Goal: Information Seeking & Learning: Check status

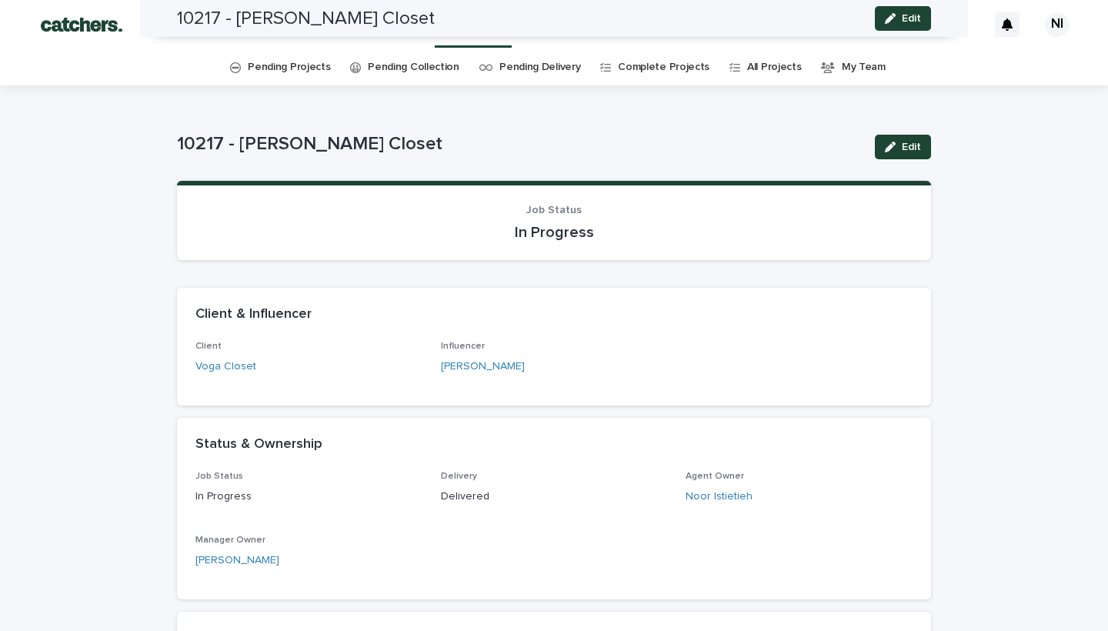
scroll to position [830, 0]
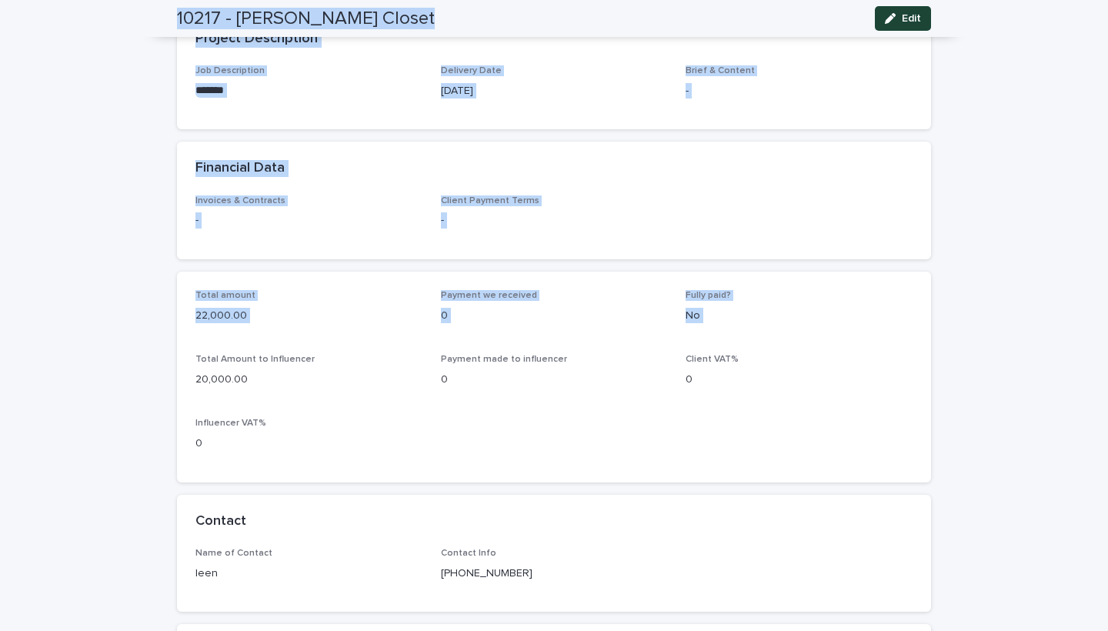
drag, startPoint x: 395, startPoint y: 113, endPoint x: 430, endPoint y: -62, distance: 178.2
click at [430, 0] on html "Projects Influencers Clients NI Pending Projects Pending Collection Pending Del…" at bounding box center [554, 315] width 1108 height 631
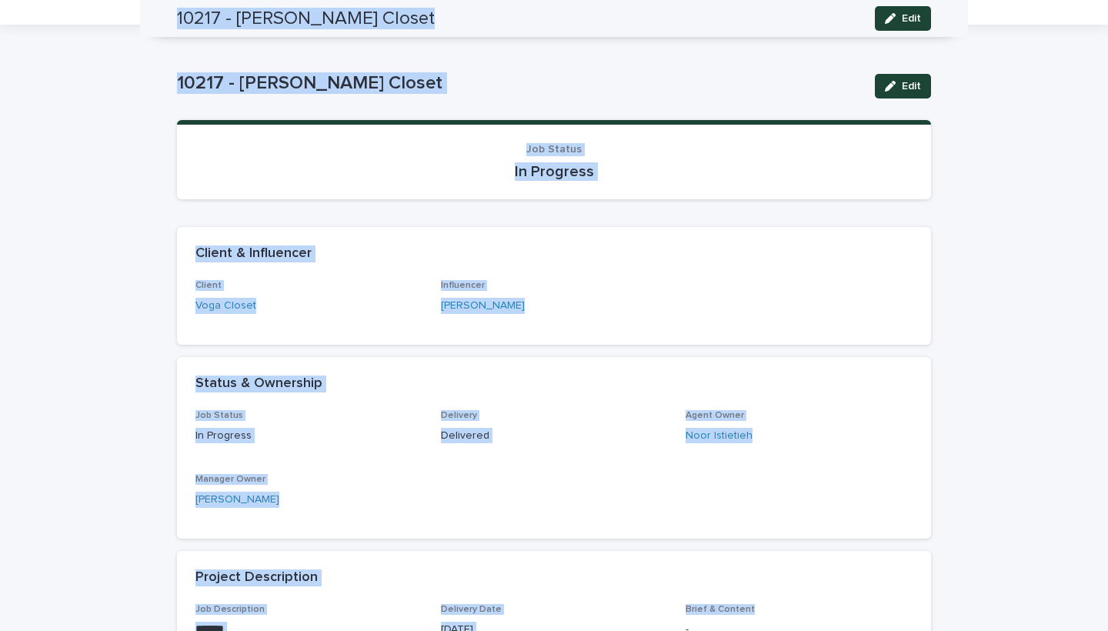
scroll to position [0, 0]
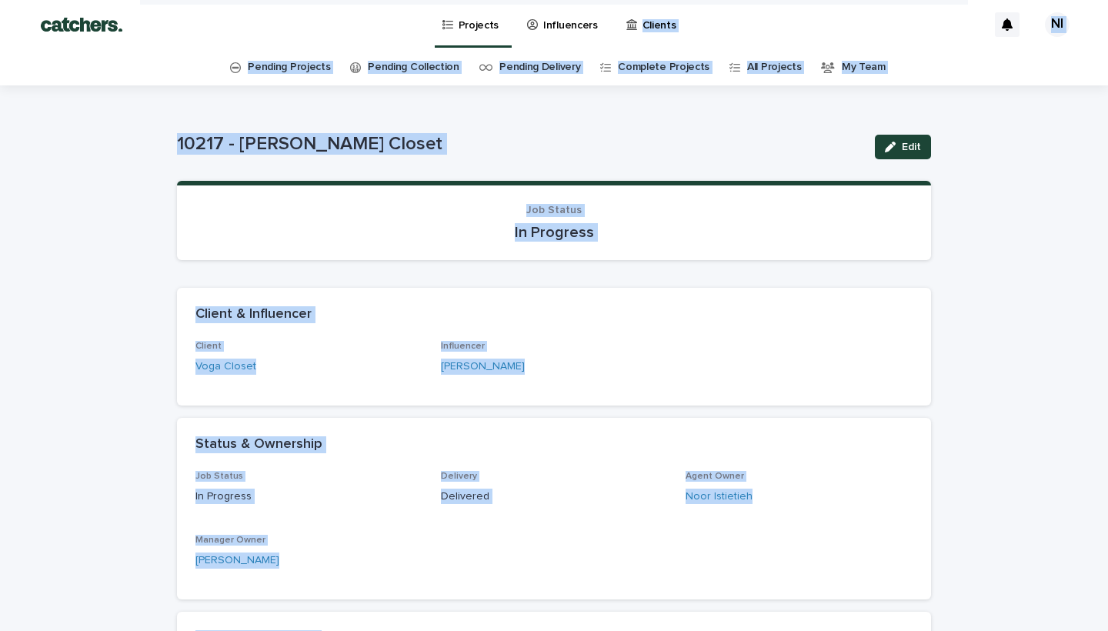
drag, startPoint x: 957, startPoint y: 145, endPoint x: 927, endPoint y: -62, distance: 209.1
click at [927, 0] on html "Projects Influencers Clients NI Pending Projects Pending Collection Pending Del…" at bounding box center [554, 315] width 1108 height 631
click at [490, 22] on p "Projects" at bounding box center [478, 16] width 41 height 32
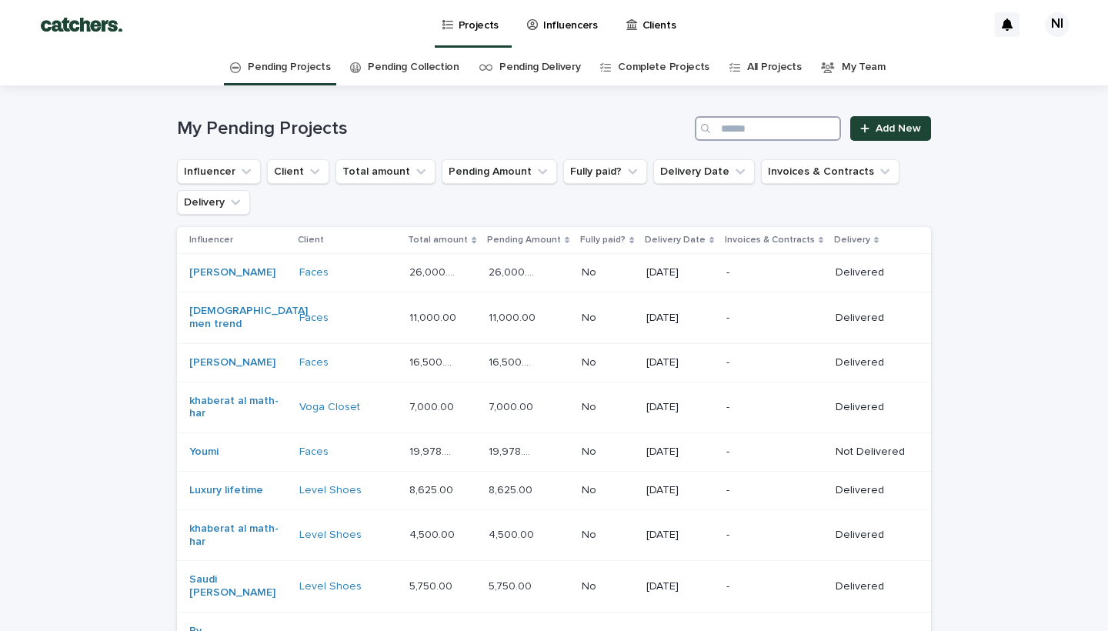
click at [751, 131] on input "Search" at bounding box center [768, 128] width 146 height 25
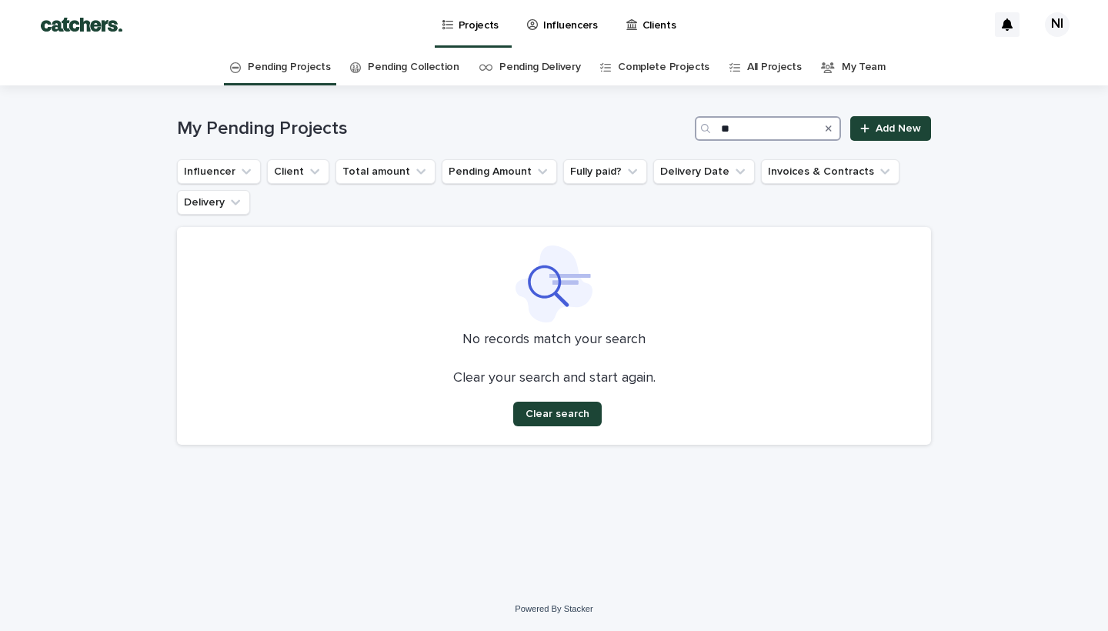
type input "*"
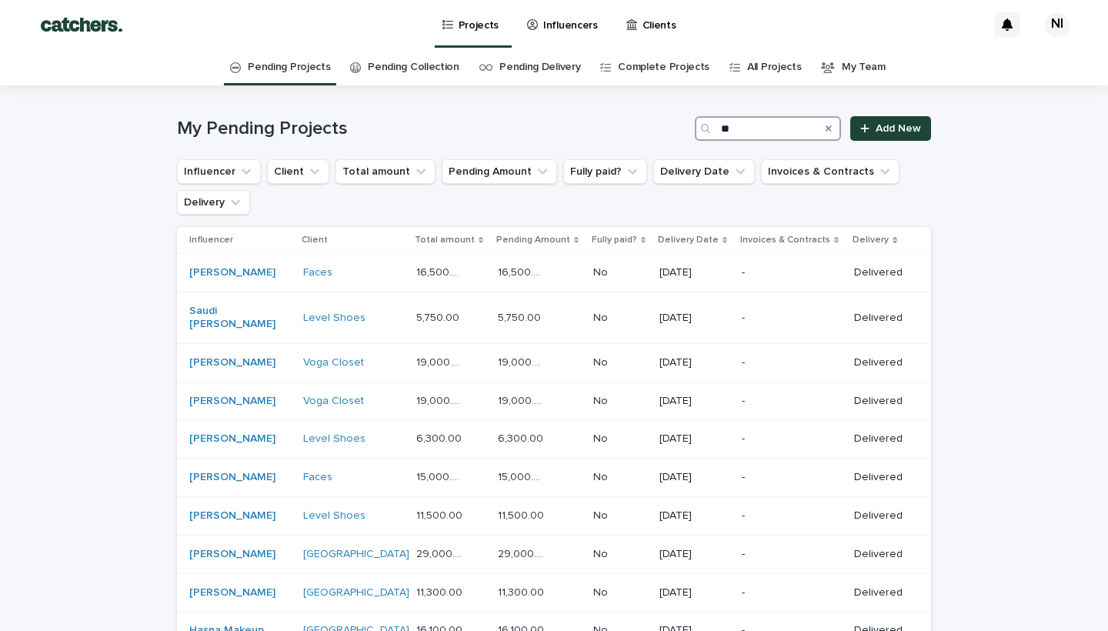
type input "*"
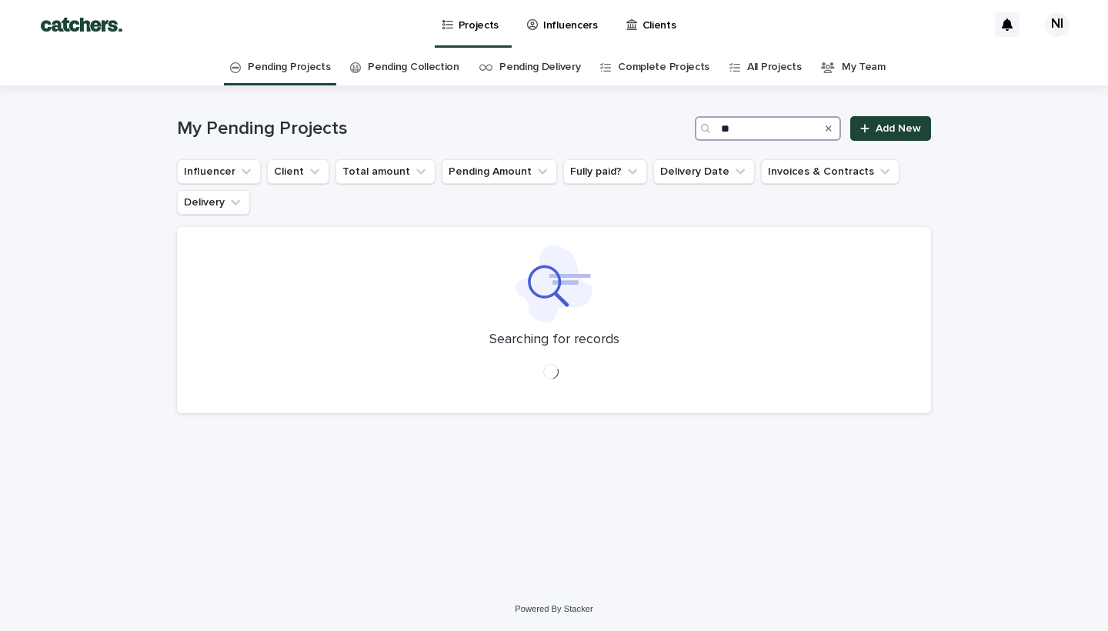
type input "*"
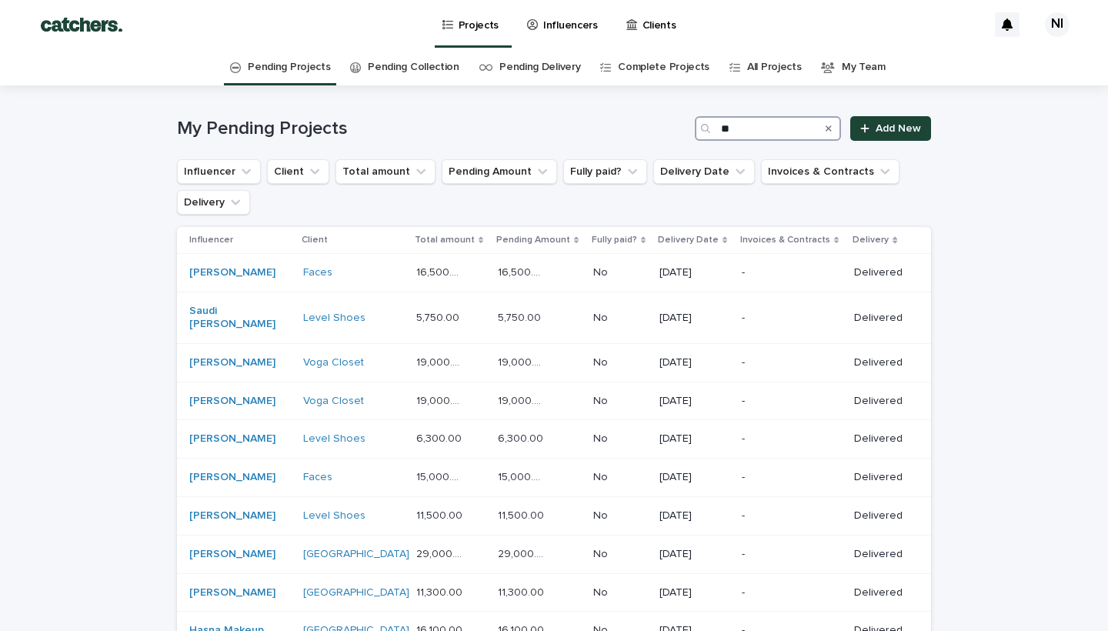
type input "**"
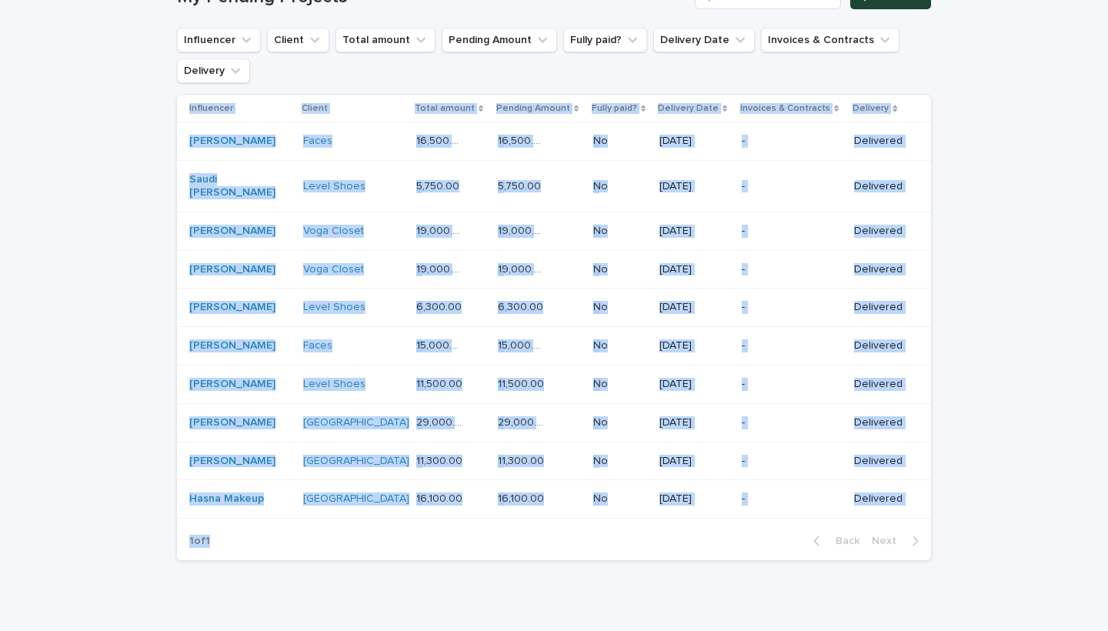
drag, startPoint x: 1018, startPoint y: 248, endPoint x: 921, endPoint y: 630, distance: 394.4
click at [921, 630] on div "Projects Influencers Clients NI Pending Projects Pending Collection Pending Del…" at bounding box center [554, 280] width 1108 height 825
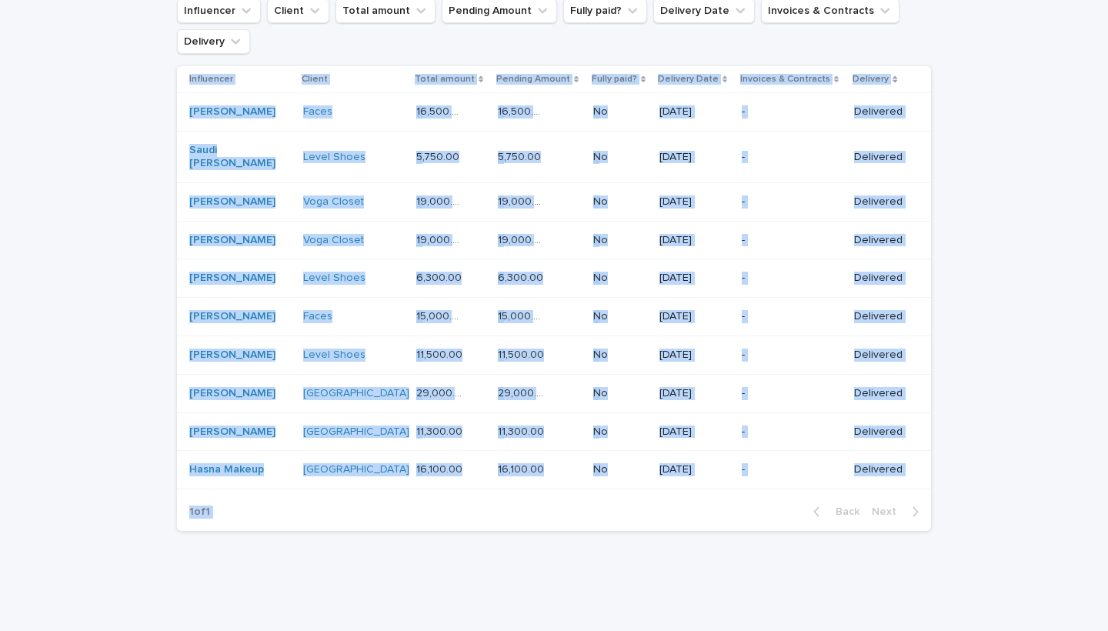
click at [1009, 344] on div "Loading... Saving… Loading... Saving… My Pending Projects ** Add New Influencer…" at bounding box center [554, 272] width 1108 height 695
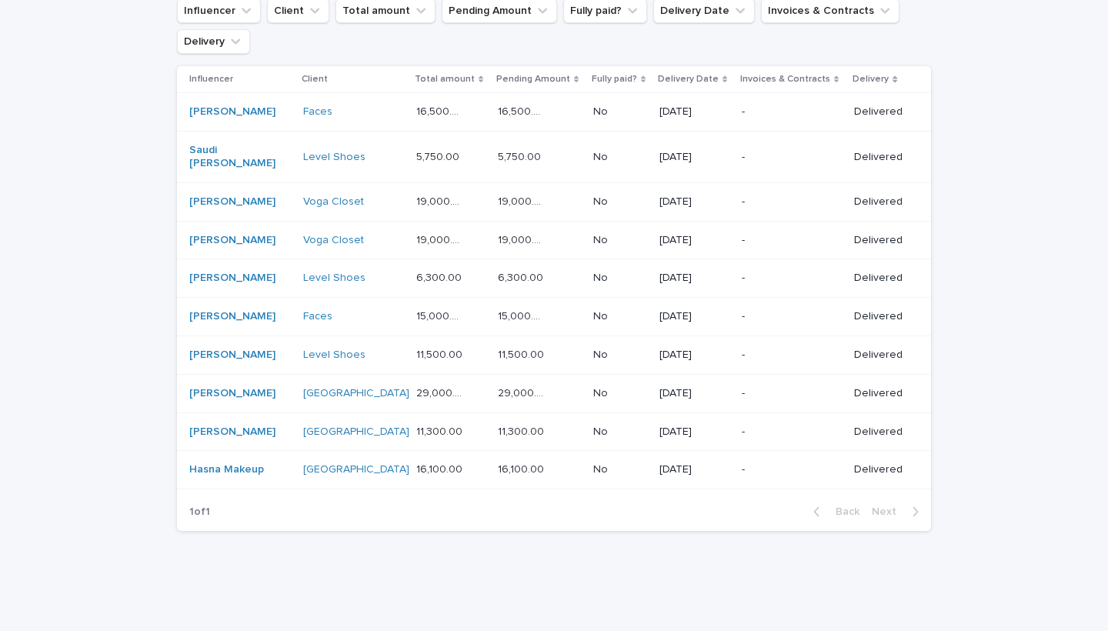
scroll to position [0, 0]
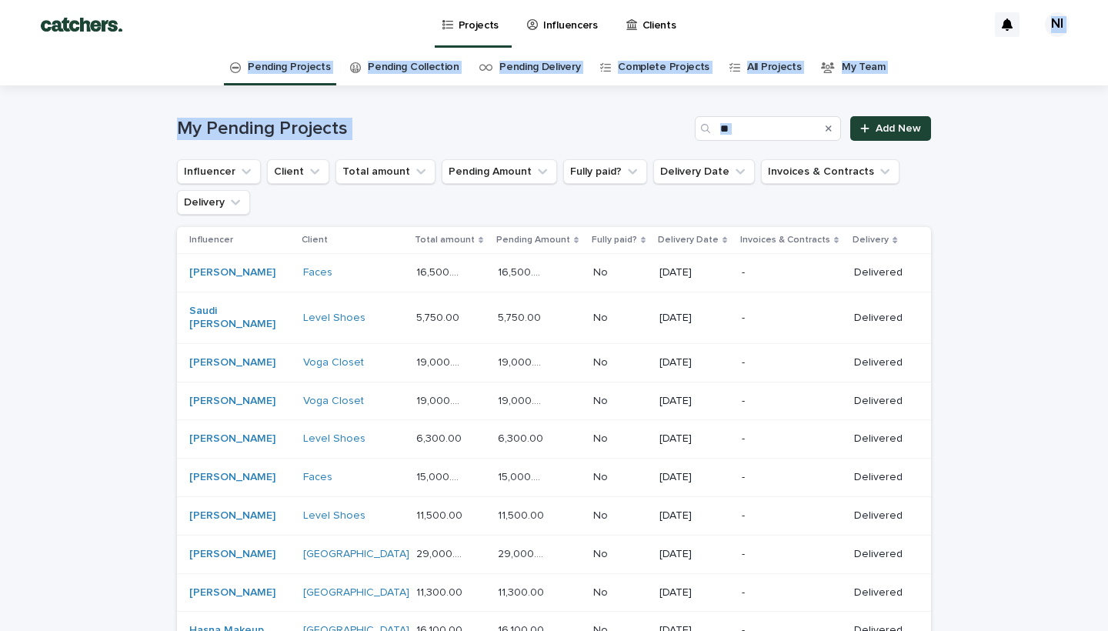
drag, startPoint x: 1018, startPoint y: 380, endPoint x: 988, endPoint y: -62, distance: 442.5
click at [988, 0] on html "Projects Influencers Clients NI Pending Projects Pending Collection Pending Del…" at bounding box center [554, 315] width 1108 height 631
click at [831, 126] on icon "Search" at bounding box center [828, 128] width 6 height 6
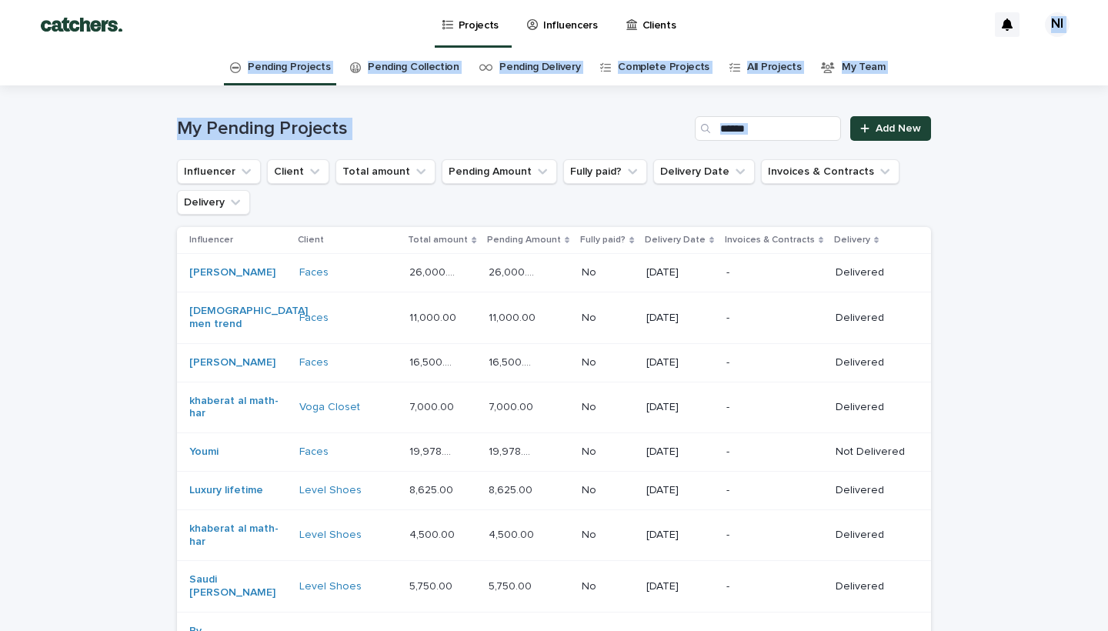
click at [505, 147] on div "My Pending Projects Add New" at bounding box center [554, 122] width 754 height 74
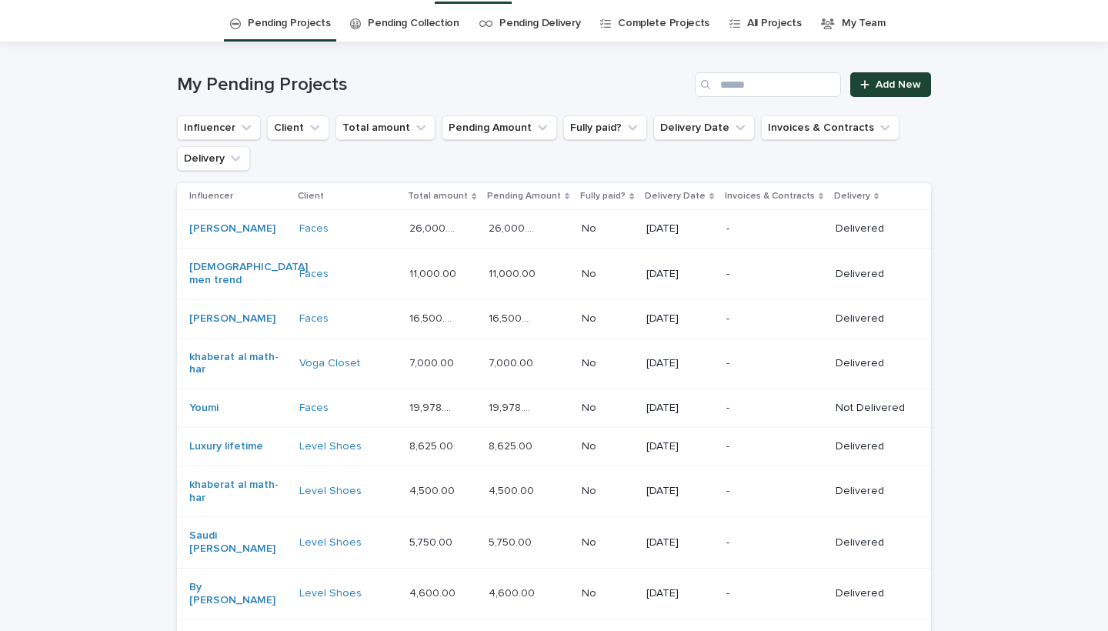
drag, startPoint x: 987, startPoint y: 243, endPoint x: 962, endPoint y: 618, distance: 376.2
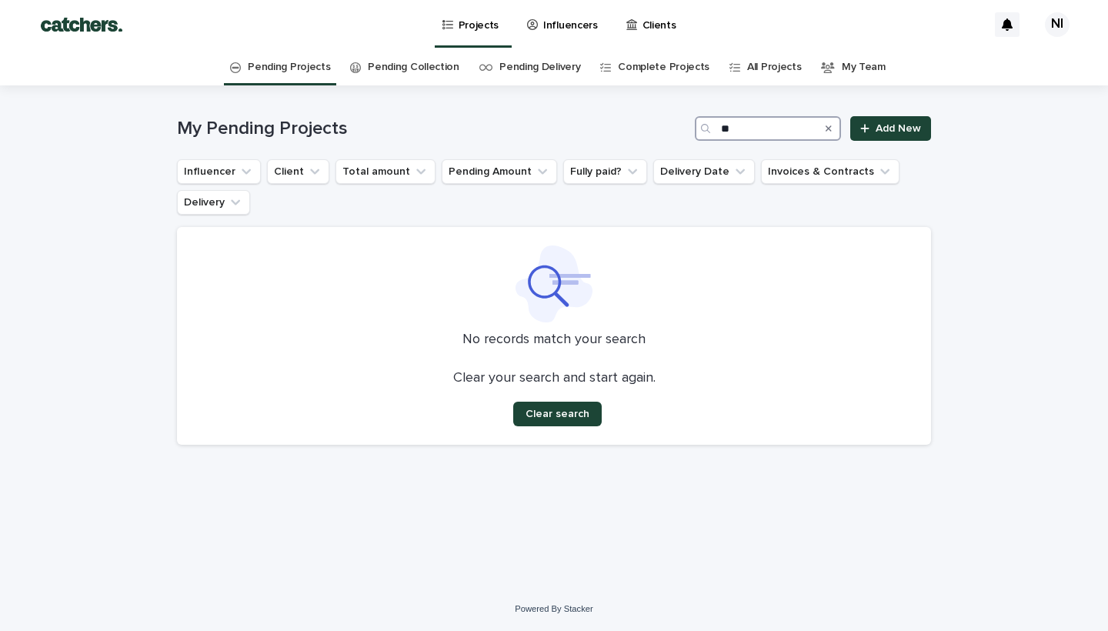
type input "*"
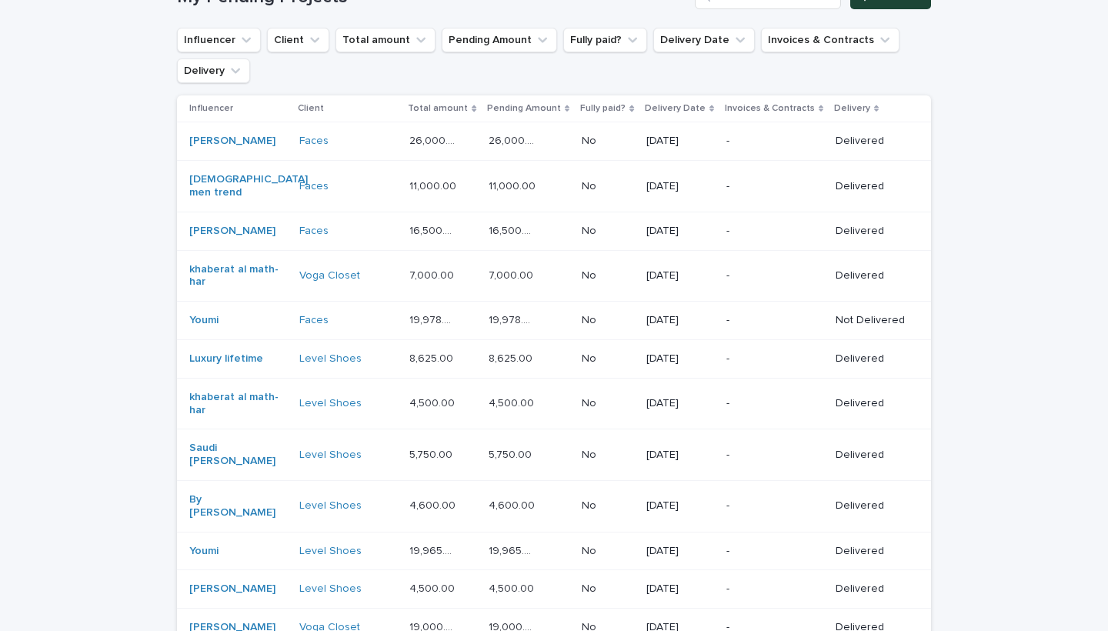
scroll to position [161, 0]
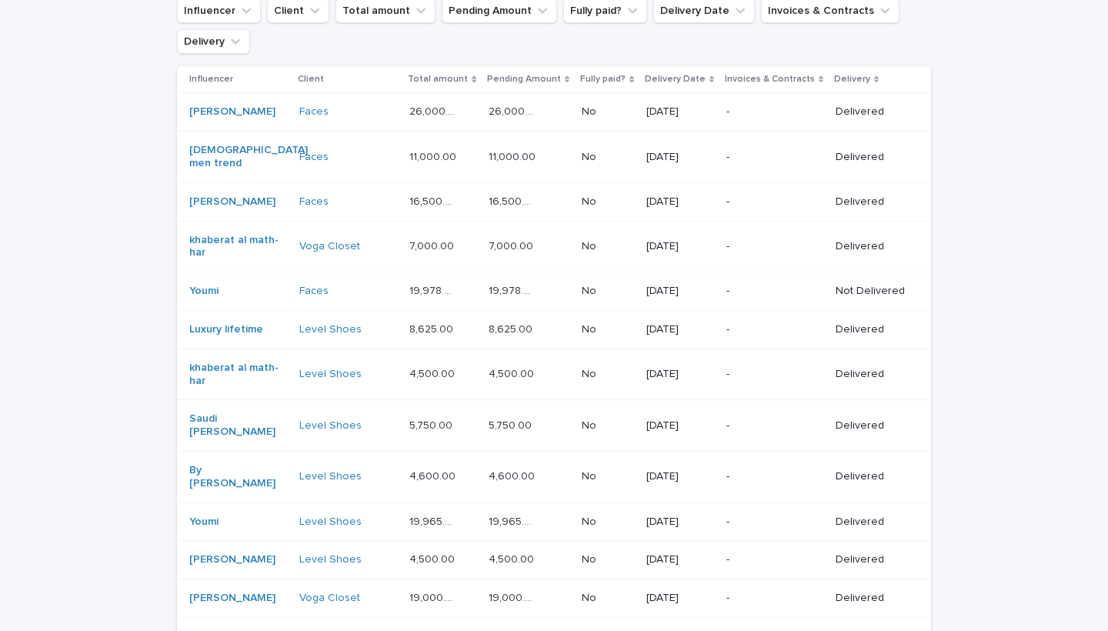
drag, startPoint x: 997, startPoint y: 484, endPoint x: 979, endPoint y: 625, distance: 142.6
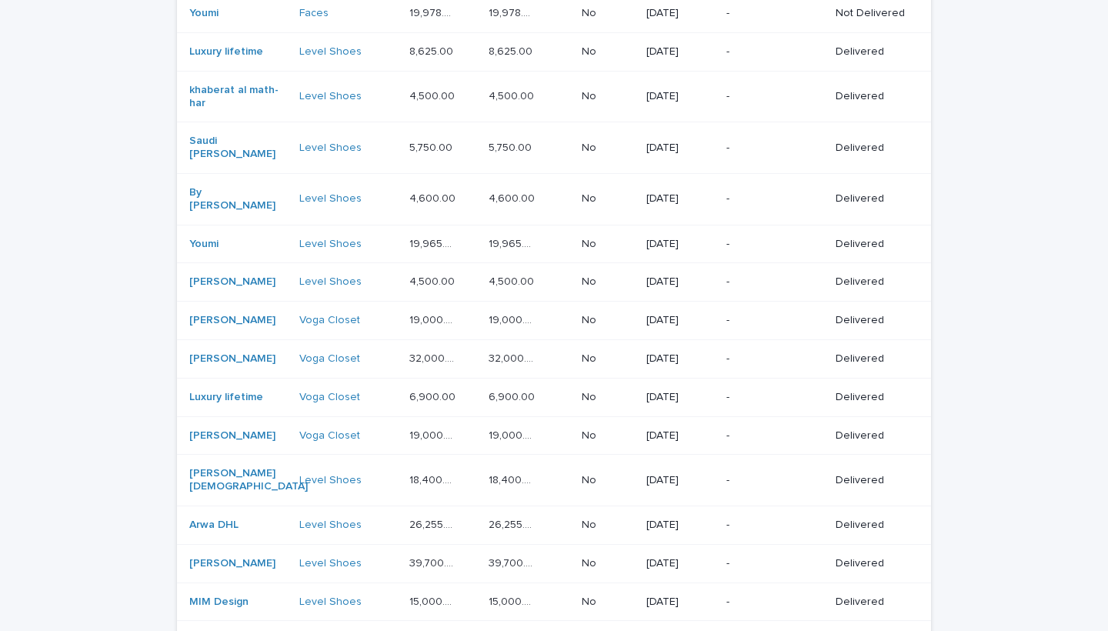
scroll to position [468, 0]
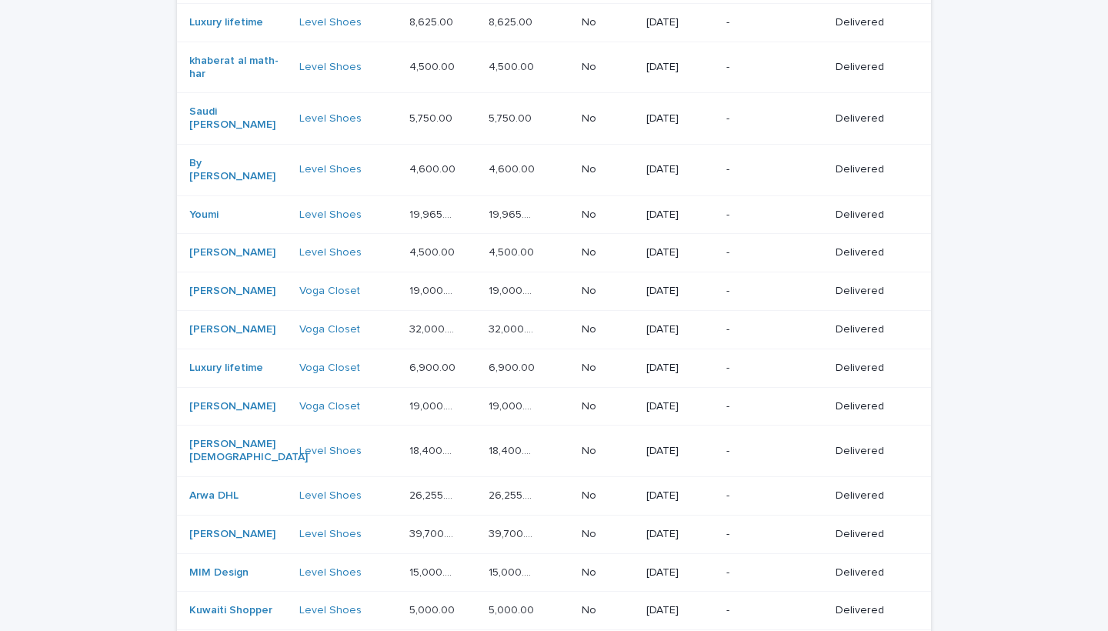
drag, startPoint x: 1007, startPoint y: 282, endPoint x: 1049, endPoint y: 630, distance: 351.0
click at [1049, 630] on div "Loading... Saving… Loading... Saving… My Pending Projects Add New Influencer Cl…" at bounding box center [554, 400] width 1108 height 1565
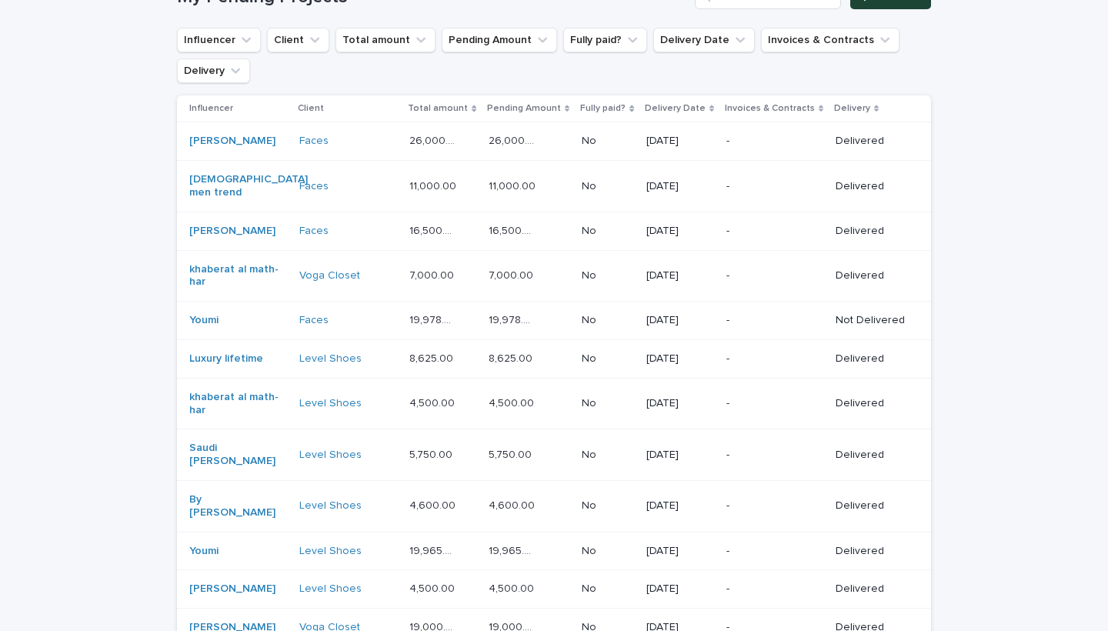
drag, startPoint x: 1056, startPoint y: 204, endPoint x: 1045, endPoint y: 630, distance: 426.3
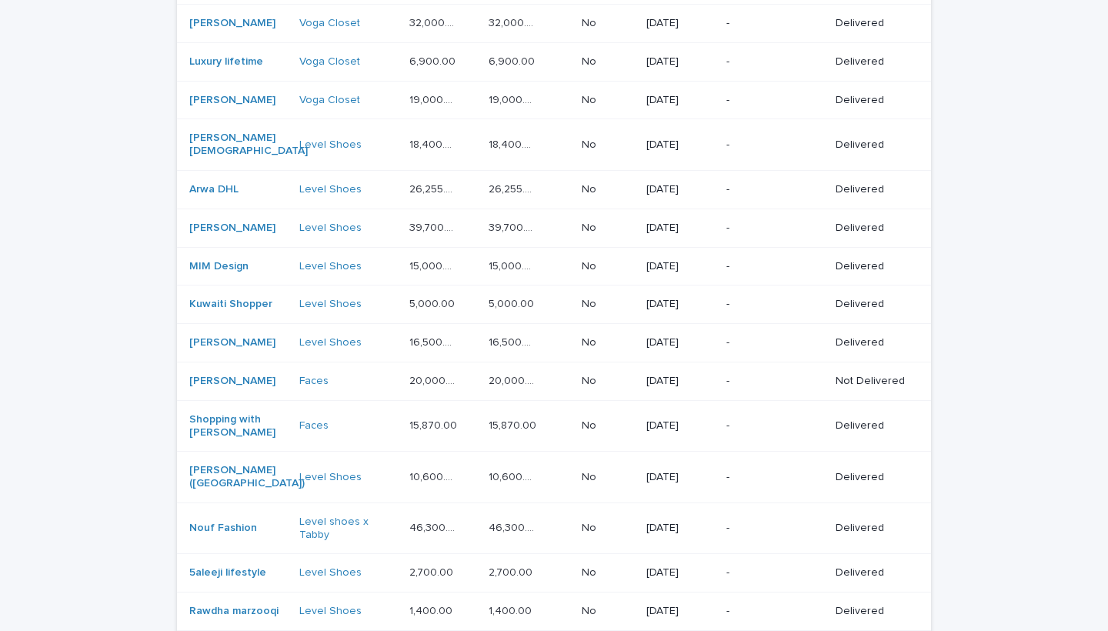
scroll to position [1003, 0]
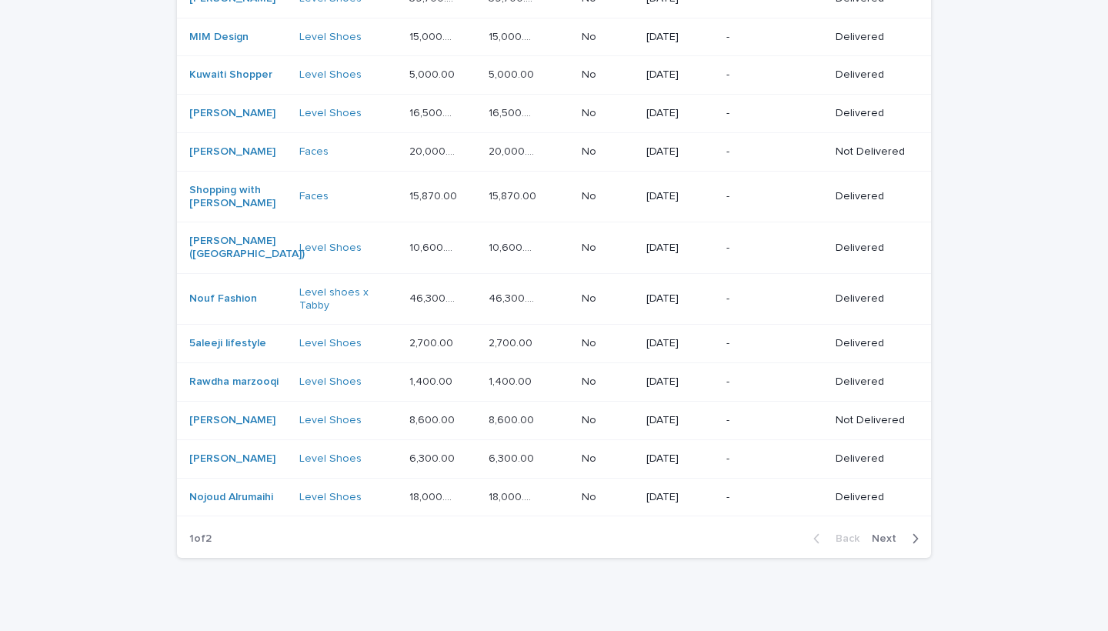
click at [916, 532] on icon "button" at bounding box center [915, 539] width 7 height 14
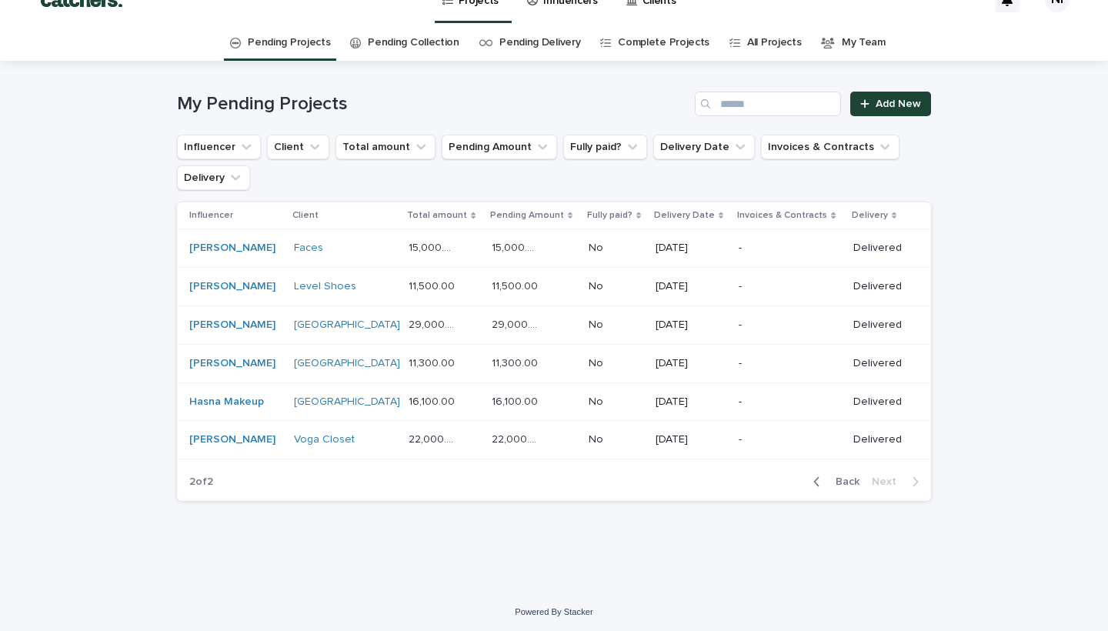
click at [642, 32] on link "Complete Projects" at bounding box center [664, 43] width 92 height 36
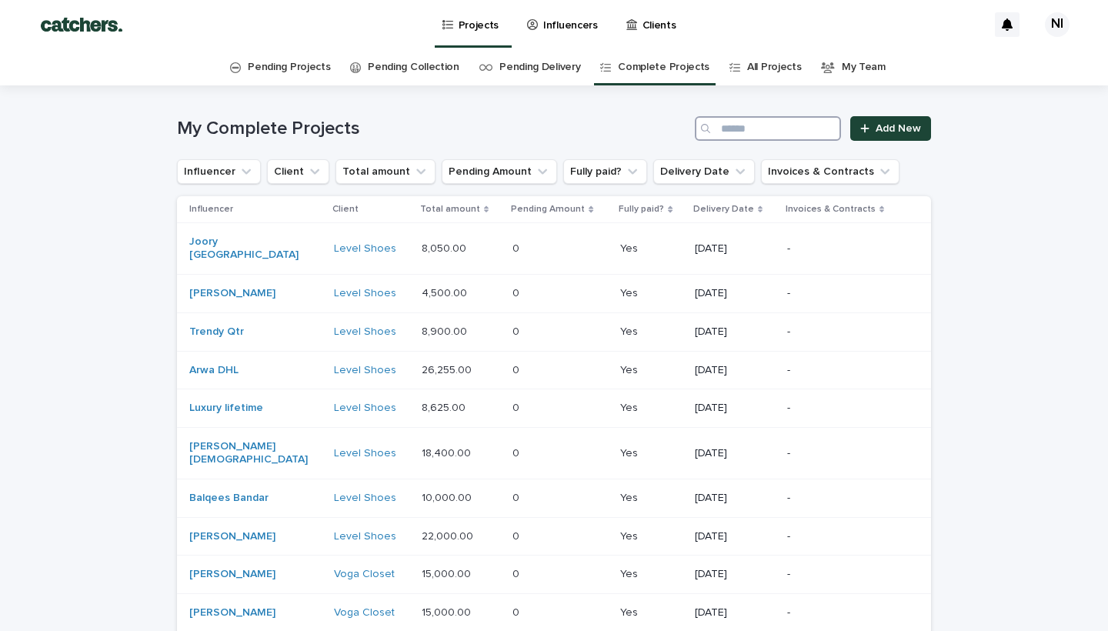
click at [748, 134] on input "Search" at bounding box center [768, 128] width 146 height 25
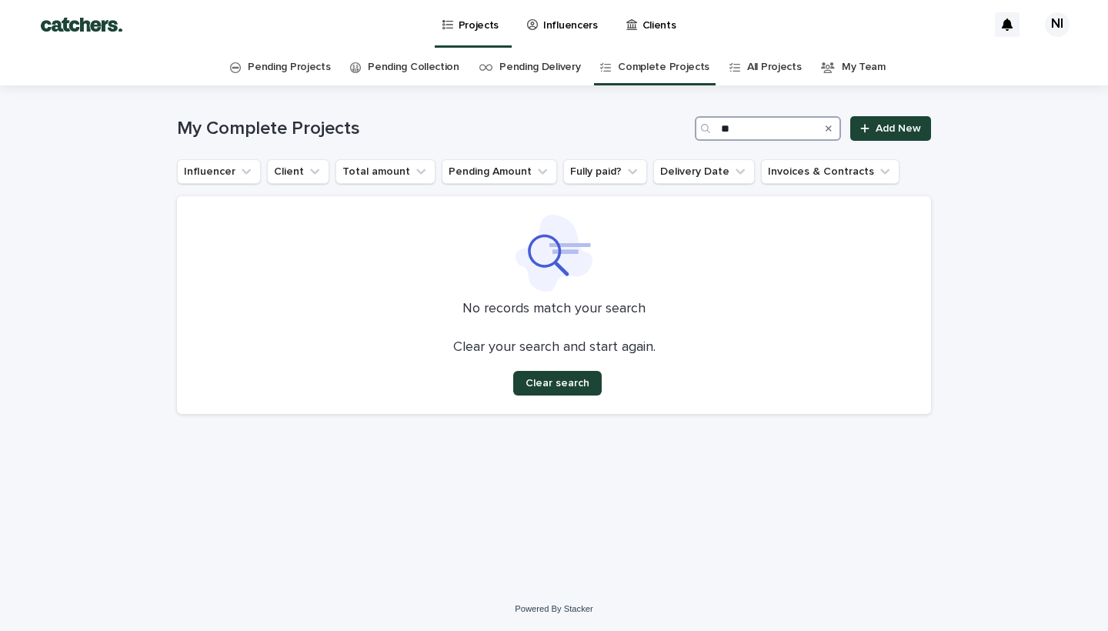
type input "*"
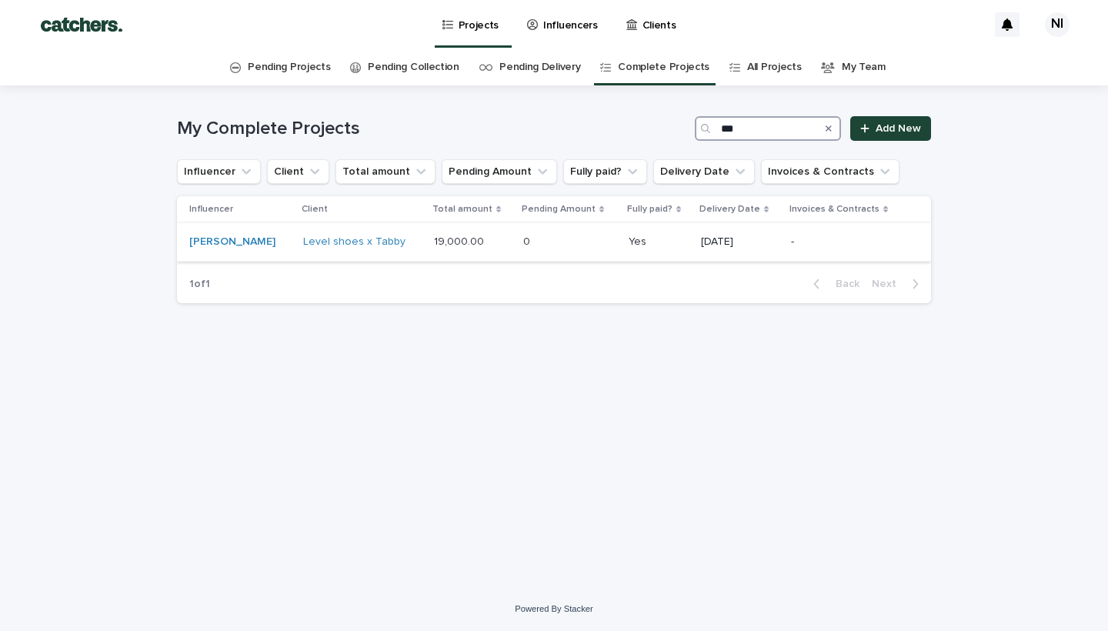
type input "***"
click at [255, 243] on div "[PERSON_NAME]" at bounding box center [240, 241] width 102 height 13
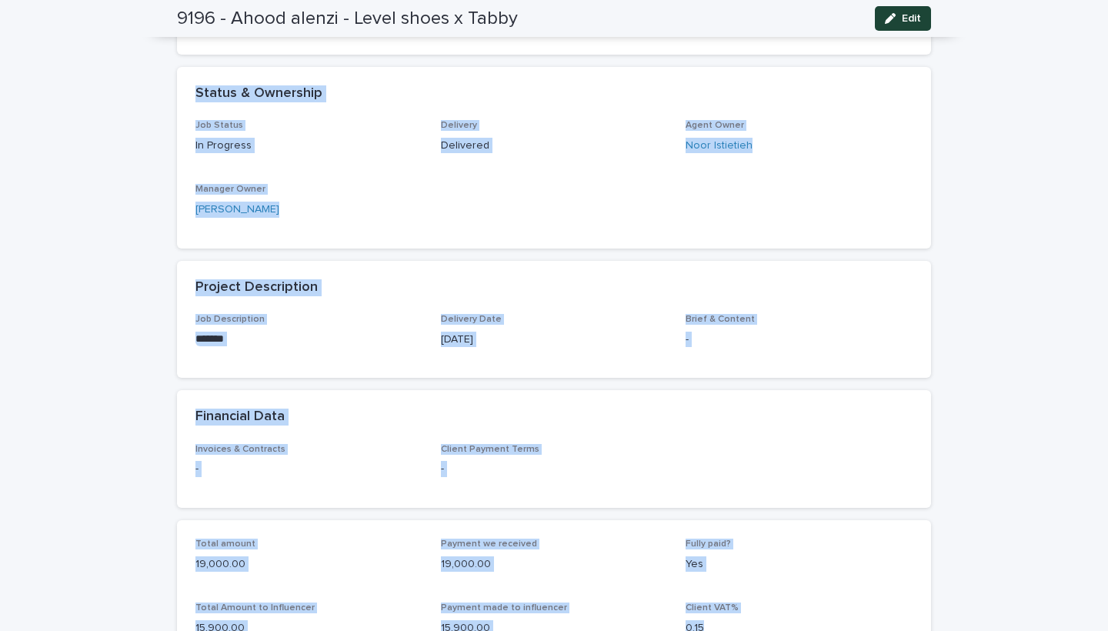
drag, startPoint x: 732, startPoint y: 348, endPoint x: 725, endPoint y: 630, distance: 281.7
click at [725, 630] on div "Loading... Saving… Client & Influencer Client Level shoes x Tabby Influencer Ah…" at bounding box center [554, 469] width 754 height 1065
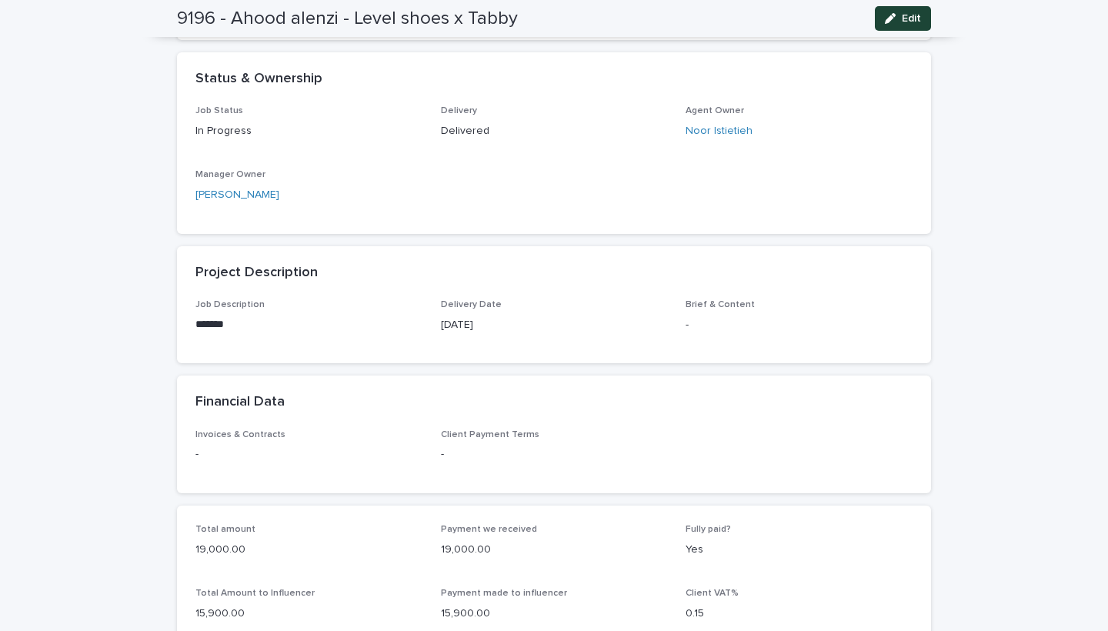
click at [923, 364] on div "Loading... Saving… Client & Influencer Client Level shoes x Tabby Influencer Ah…" at bounding box center [554, 149] width 754 height 454
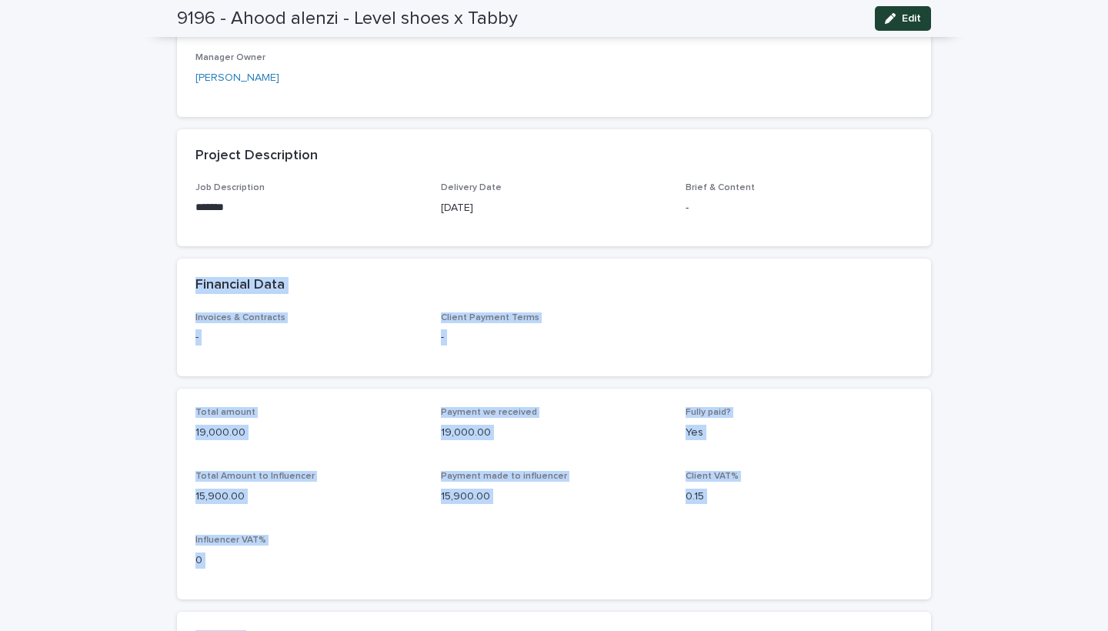
scroll to position [540, 0]
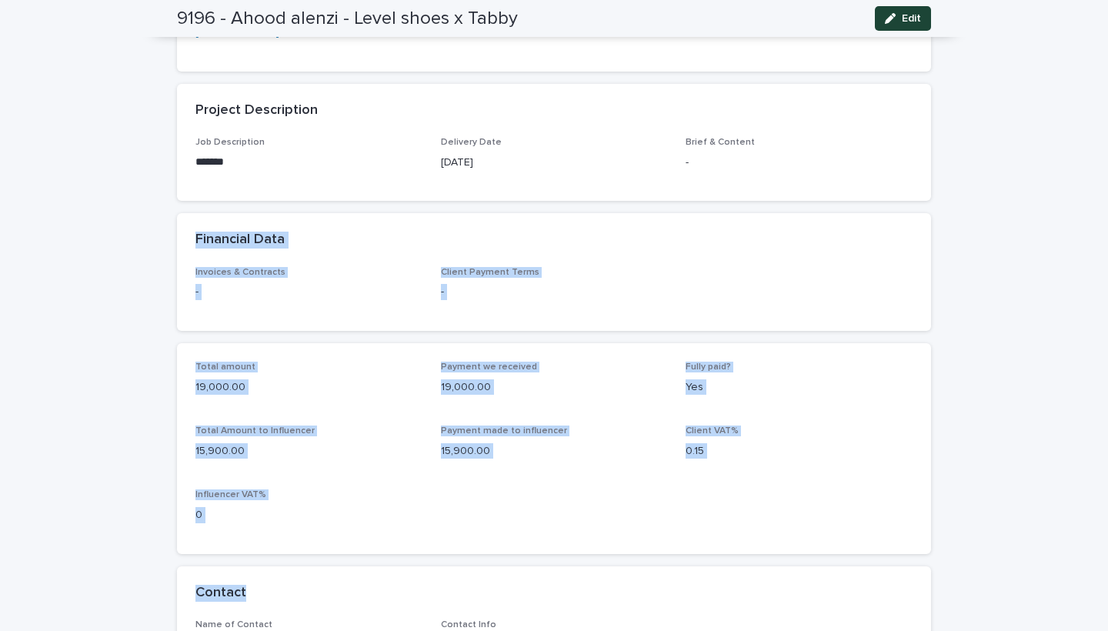
drag, startPoint x: 925, startPoint y: 365, endPoint x: 940, endPoint y: 622, distance: 258.2
click at [940, 622] on div "Loading... Saving… Loading... Saving… 9196 - Ahood alenzi - Level shoes x Tabby…" at bounding box center [554, 230] width 1108 height 1345
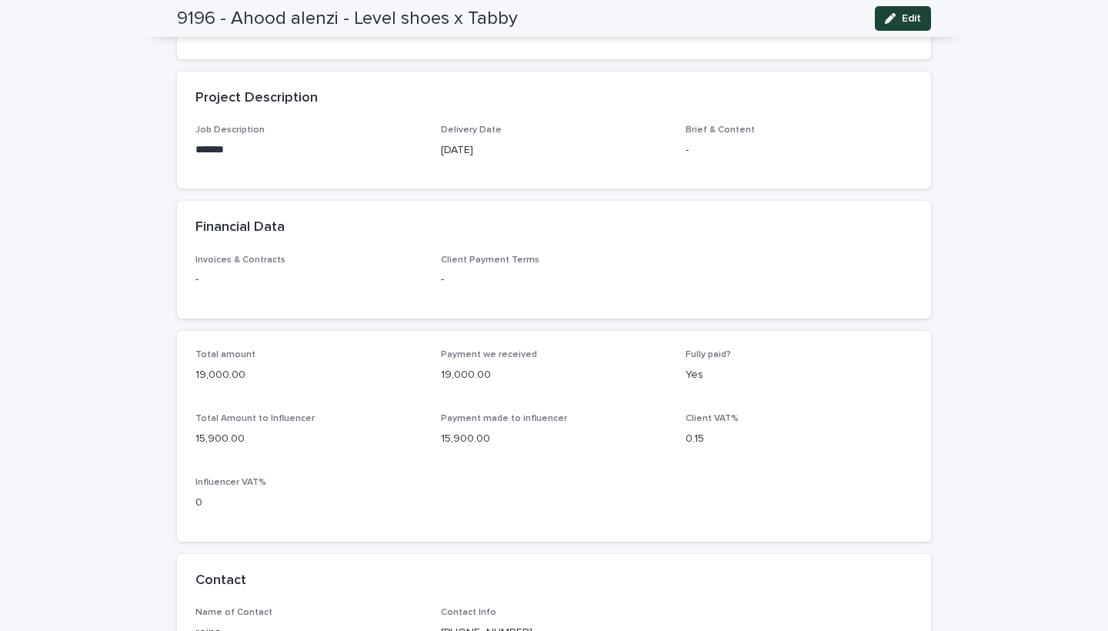
click at [954, 532] on div "Loading... Saving… Loading... Saving… 9196 - Ahood alenzi - Level shoes x Tabby…" at bounding box center [554, 217] width 1108 height 1345
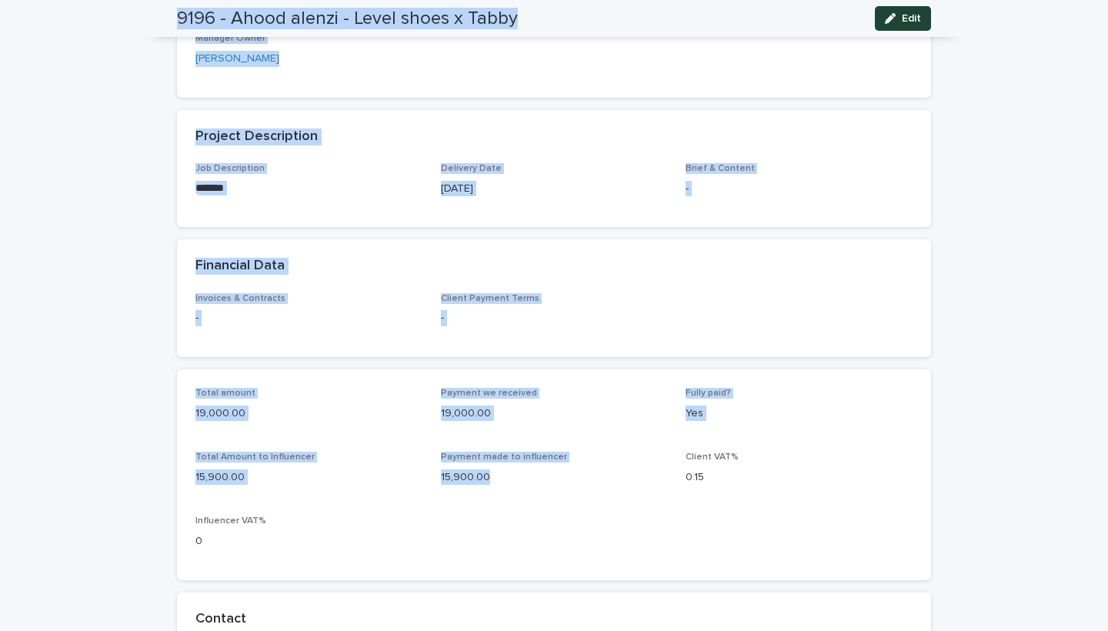
scroll to position [272, 0]
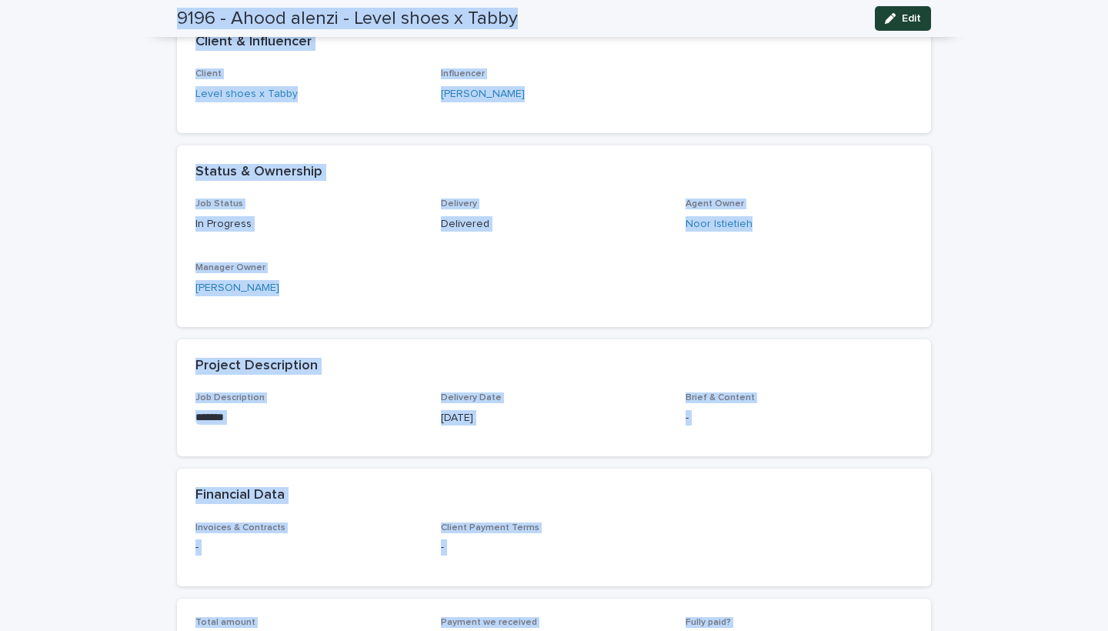
drag, startPoint x: 545, startPoint y: 188, endPoint x: 464, endPoint y: -50, distance: 252.0
click at [464, 0] on html "Projects Influencers Clients NI Pending Projects Pending Collection Pending Del…" at bounding box center [554, 315] width 1108 height 631
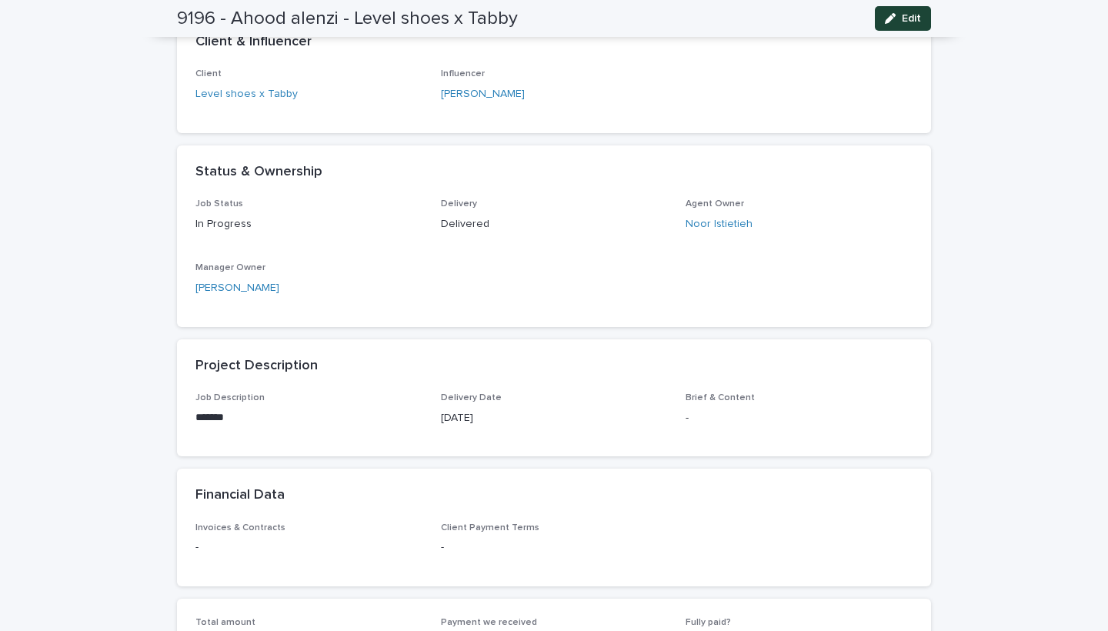
click at [1021, 264] on div "Loading... Saving… Loading... Saving… 9196 - Ahood alenzi - Level shoes x Tabby…" at bounding box center [554, 485] width 1108 height 1345
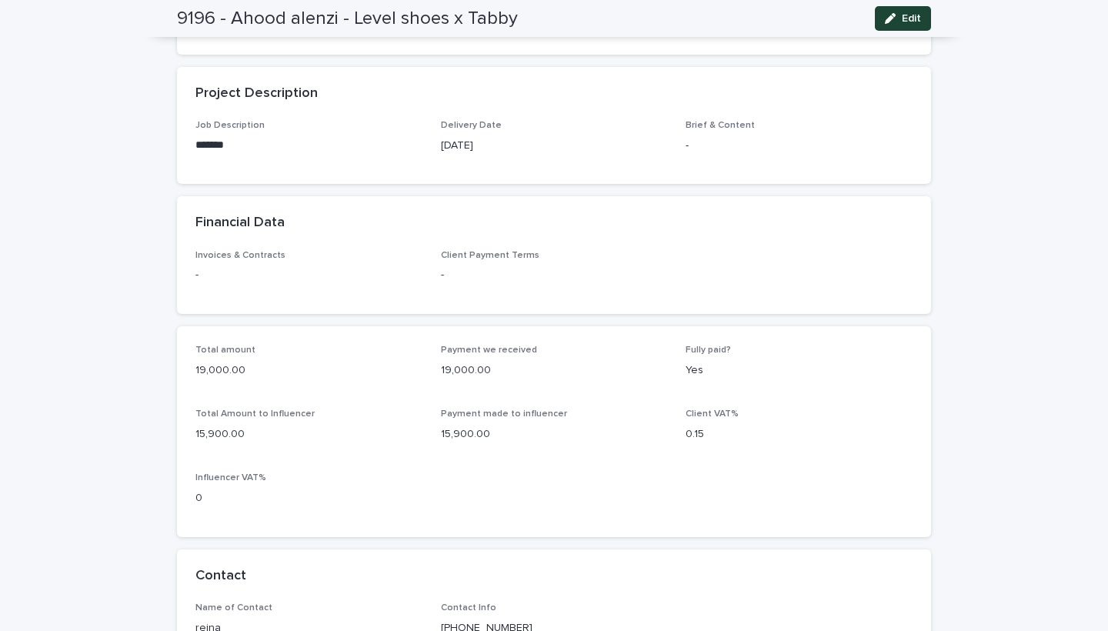
scroll to position [563, 0]
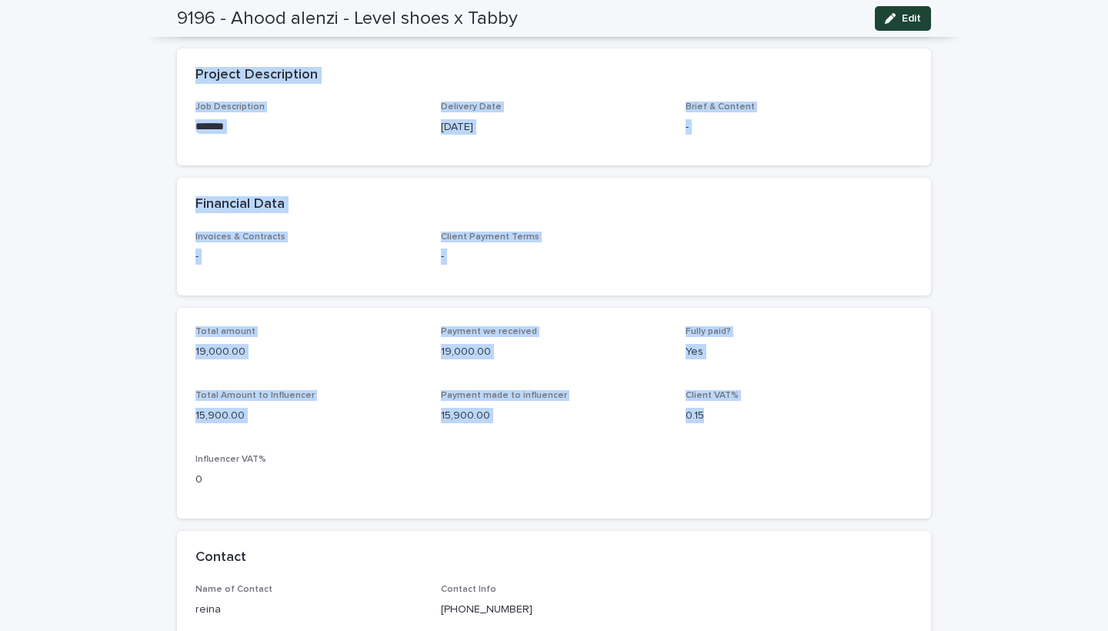
drag, startPoint x: 881, startPoint y: 368, endPoint x: 920, endPoint y: 454, distance: 94.0
click at [920, 456] on div "Loading... Saving… Client & Influencer Client Level shoes x Tabby Influencer Ah…" at bounding box center [554, 257] width 754 height 1065
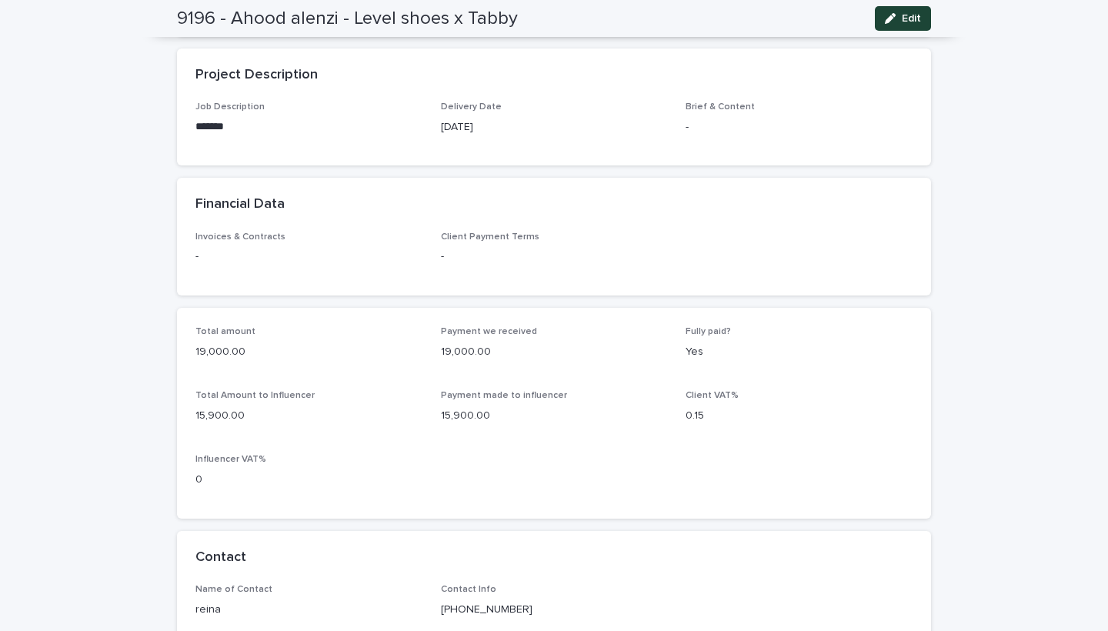
click at [997, 378] on div "Loading... Saving… Loading... Saving… 9196 - Ahood alenzi - Level shoes x Tabby…" at bounding box center [554, 194] width 1108 height 1345
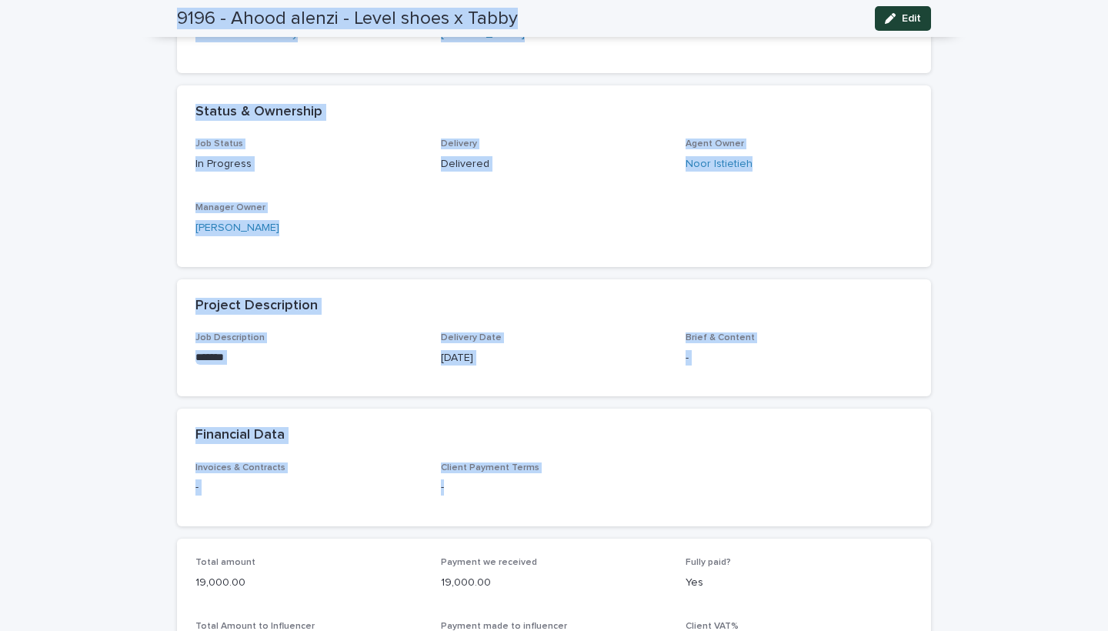
drag, startPoint x: 996, startPoint y: 252, endPoint x: 927, endPoint y: -62, distance: 321.4
click at [927, 0] on html "Projects Influencers Clients NI Pending Projects Pending Collection Pending Del…" at bounding box center [554, 315] width 1108 height 631
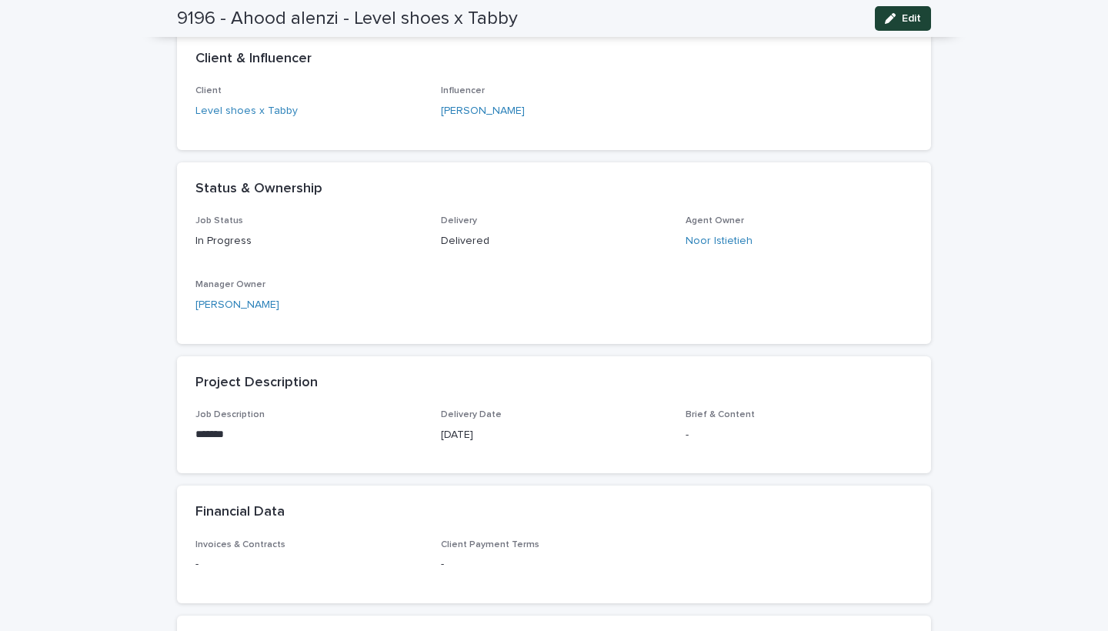
click at [964, 107] on div "Loading... Saving… Loading... Saving… 9196 - Ahood alenzi - Level shoes x Tabby…" at bounding box center [554, 502] width 1108 height 1345
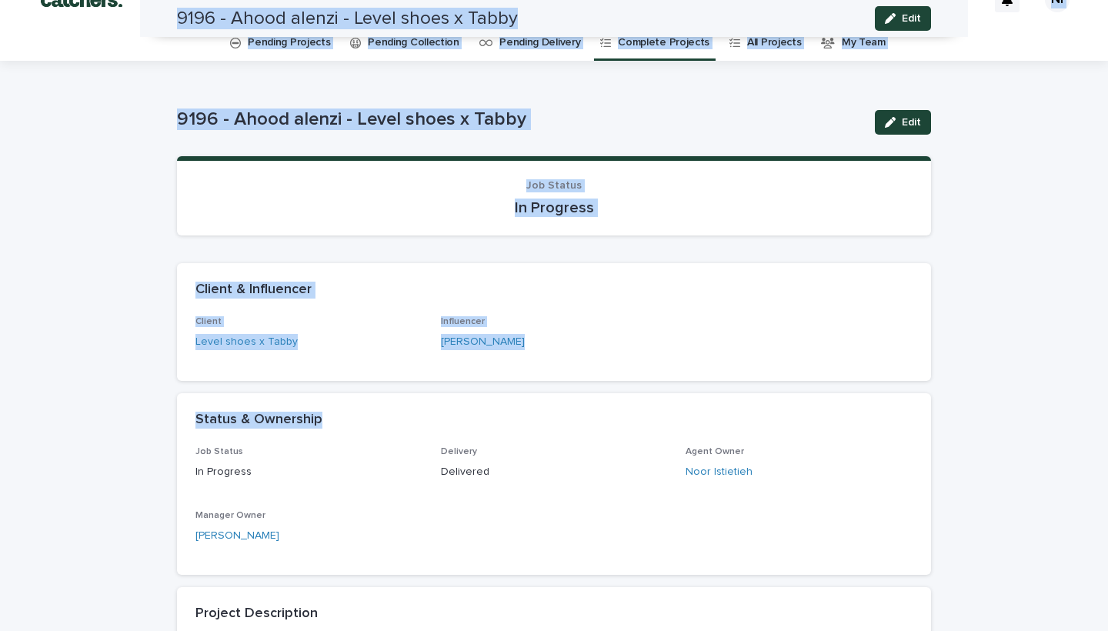
scroll to position [0, 0]
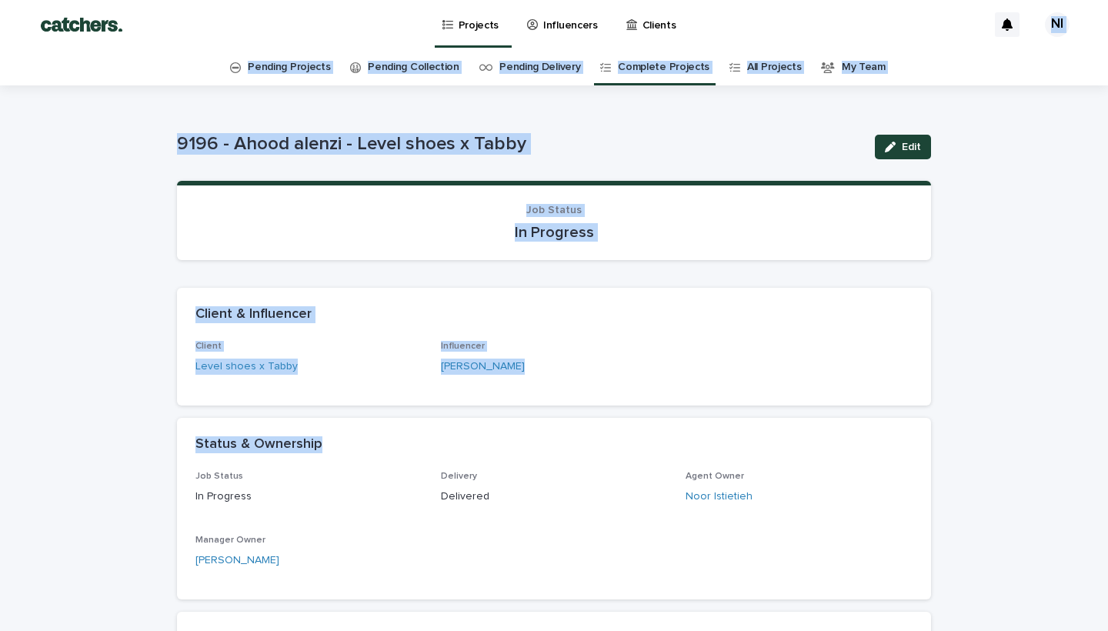
drag, startPoint x: 996, startPoint y: 187, endPoint x: 981, endPoint y: -61, distance: 248.2
click at [981, 0] on html "Projects Influencers Clients NI Pending Projects Pending Collection Pending Del…" at bounding box center [554, 315] width 1108 height 631
